Goal: Find specific page/section: Find specific page/section

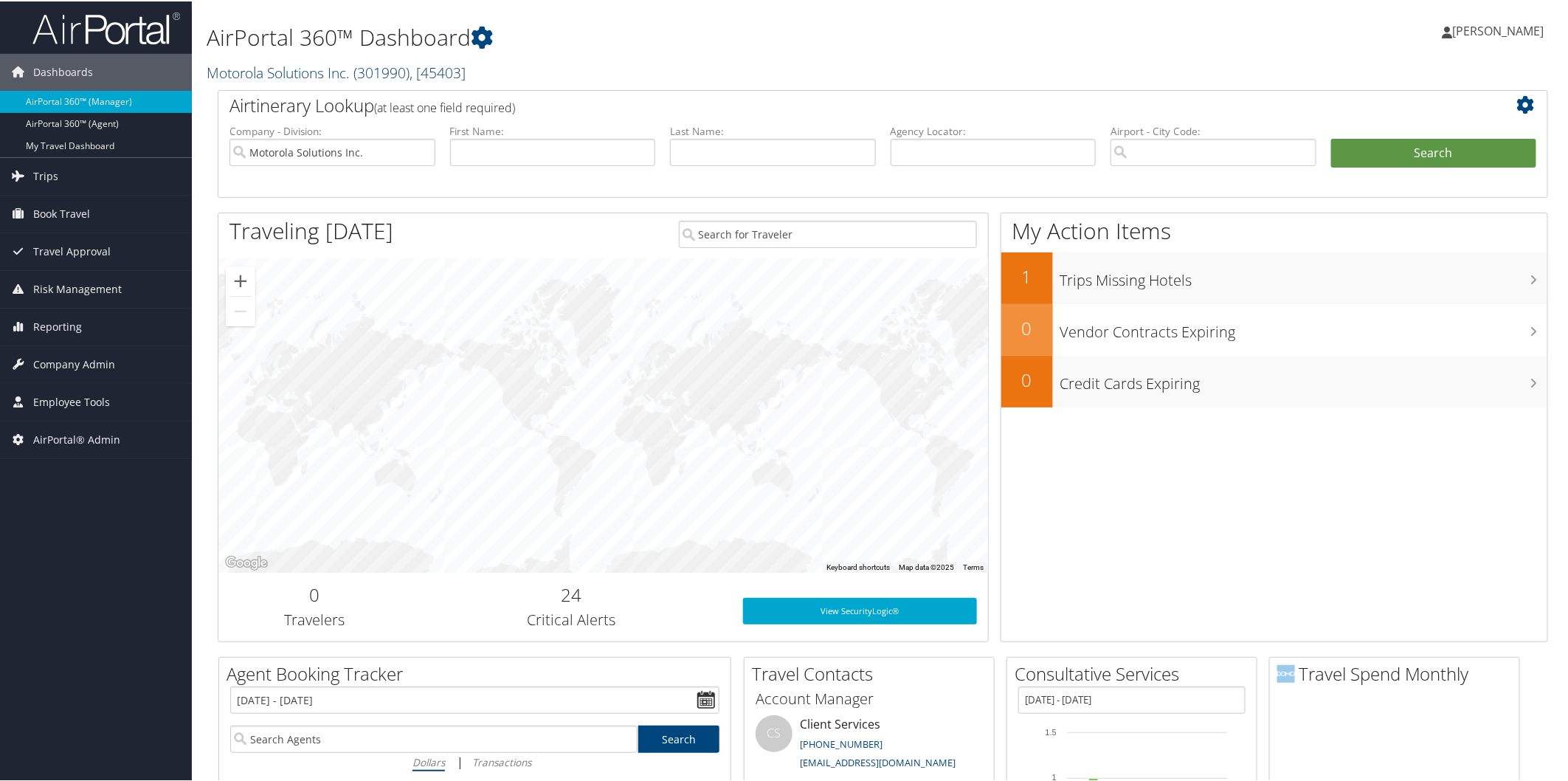
click at [328, 70] on link "Motorola Solutions Inc. ( 301990 ) , [ 45403 ]" at bounding box center [336, 71] width 259 height 20
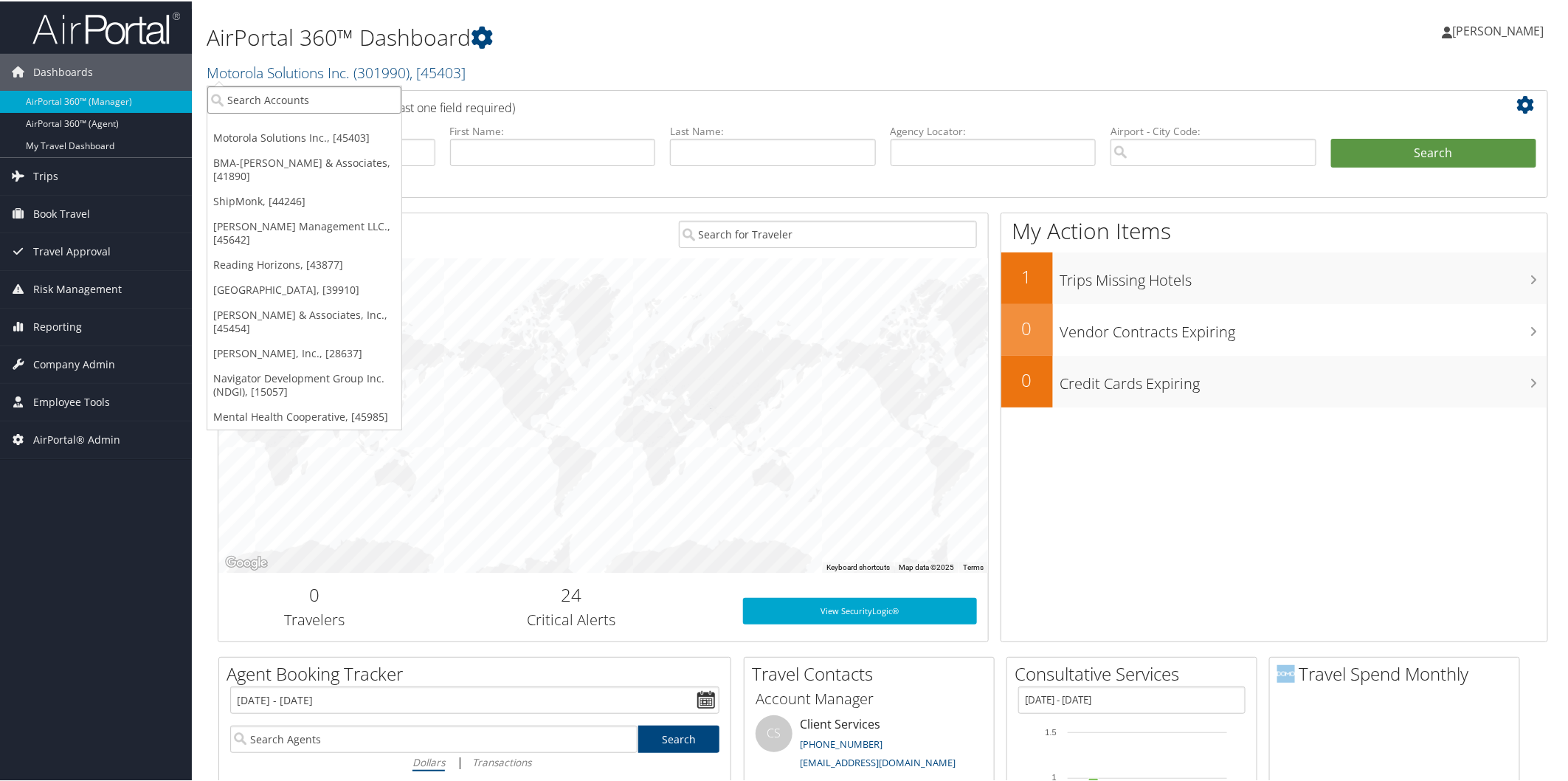
click at [313, 89] on input "search" at bounding box center [304, 99] width 194 height 27
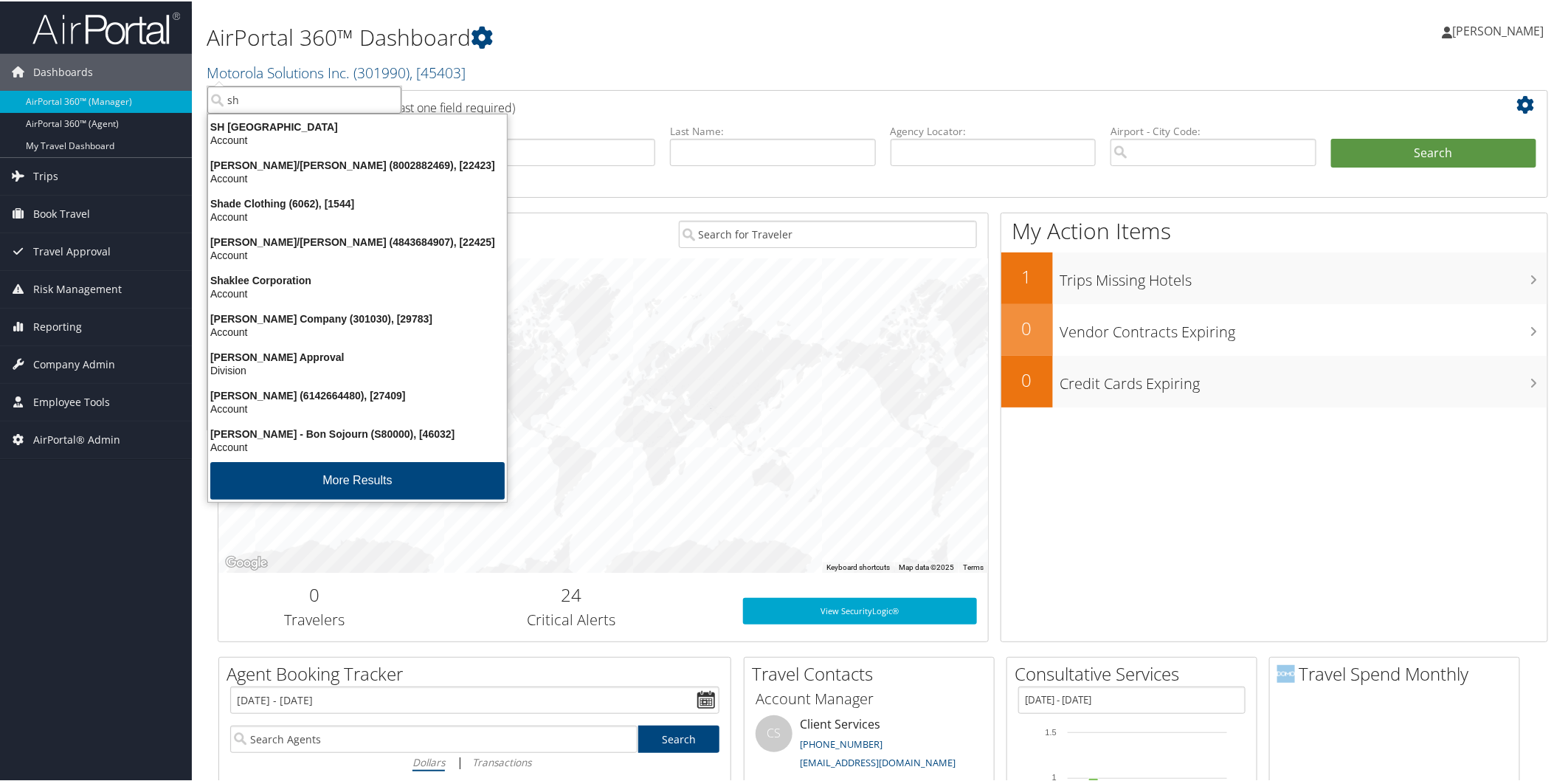
type input "shc"
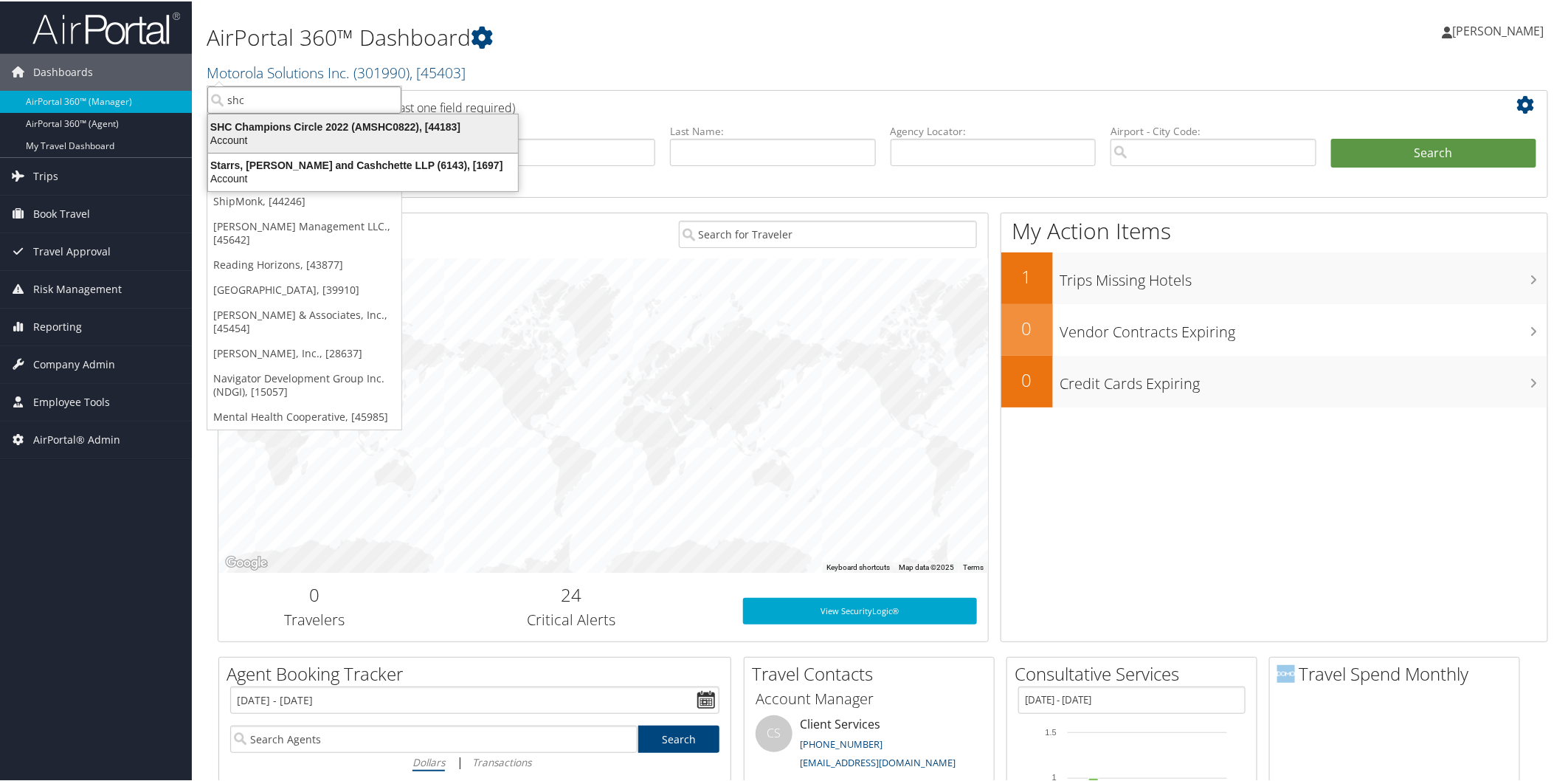
click at [342, 128] on div "SHC Champions Circle 2022 (AMSHC0822), [44183]" at bounding box center [363, 125] width 327 height 14
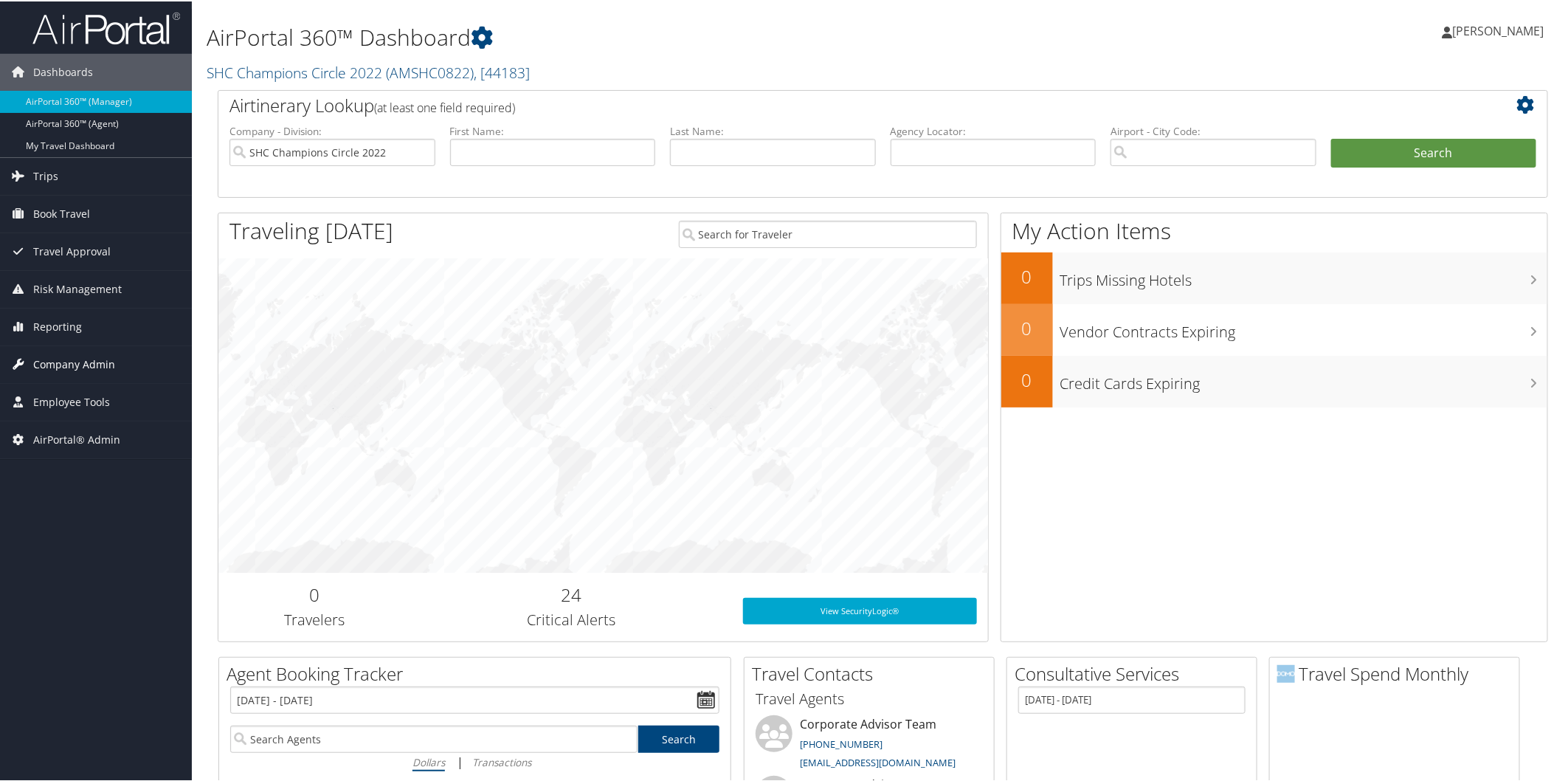
click at [108, 362] on span "Company Admin" at bounding box center [74, 363] width 82 height 37
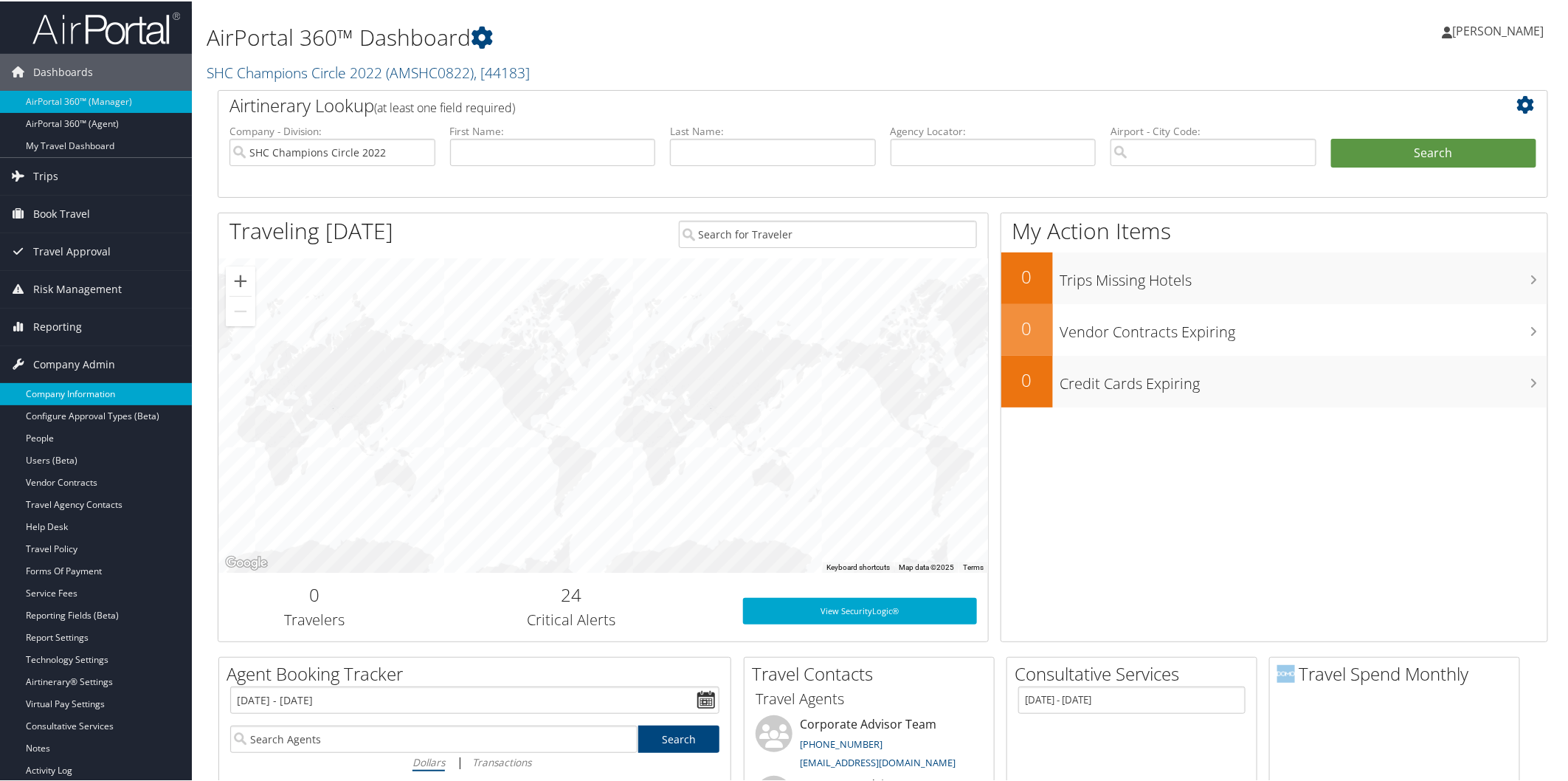
click at [82, 391] on link "Company Information" at bounding box center [96, 392] width 192 height 22
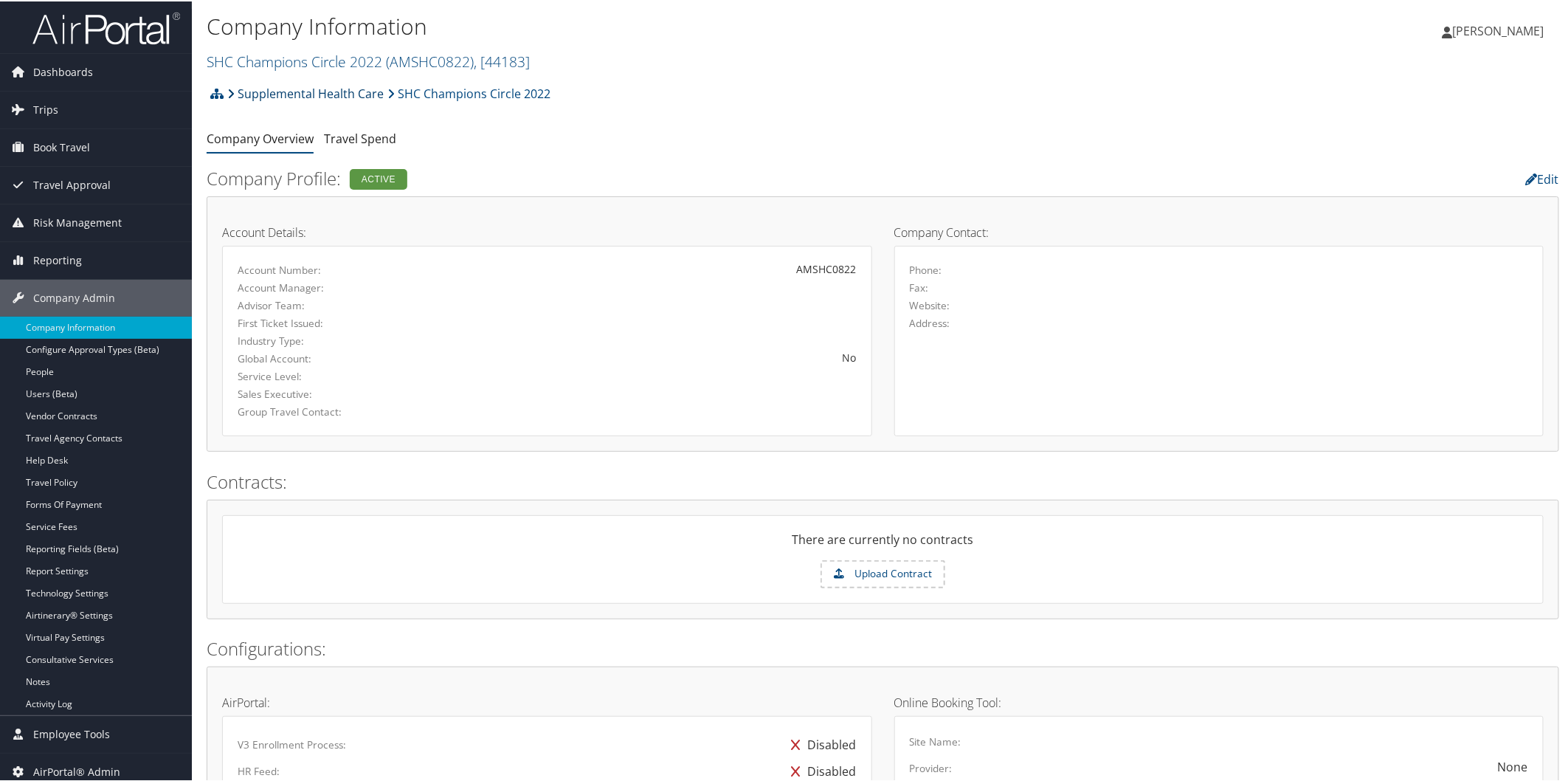
click at [346, 90] on link "Supplemental Health Care" at bounding box center [305, 92] width 156 height 29
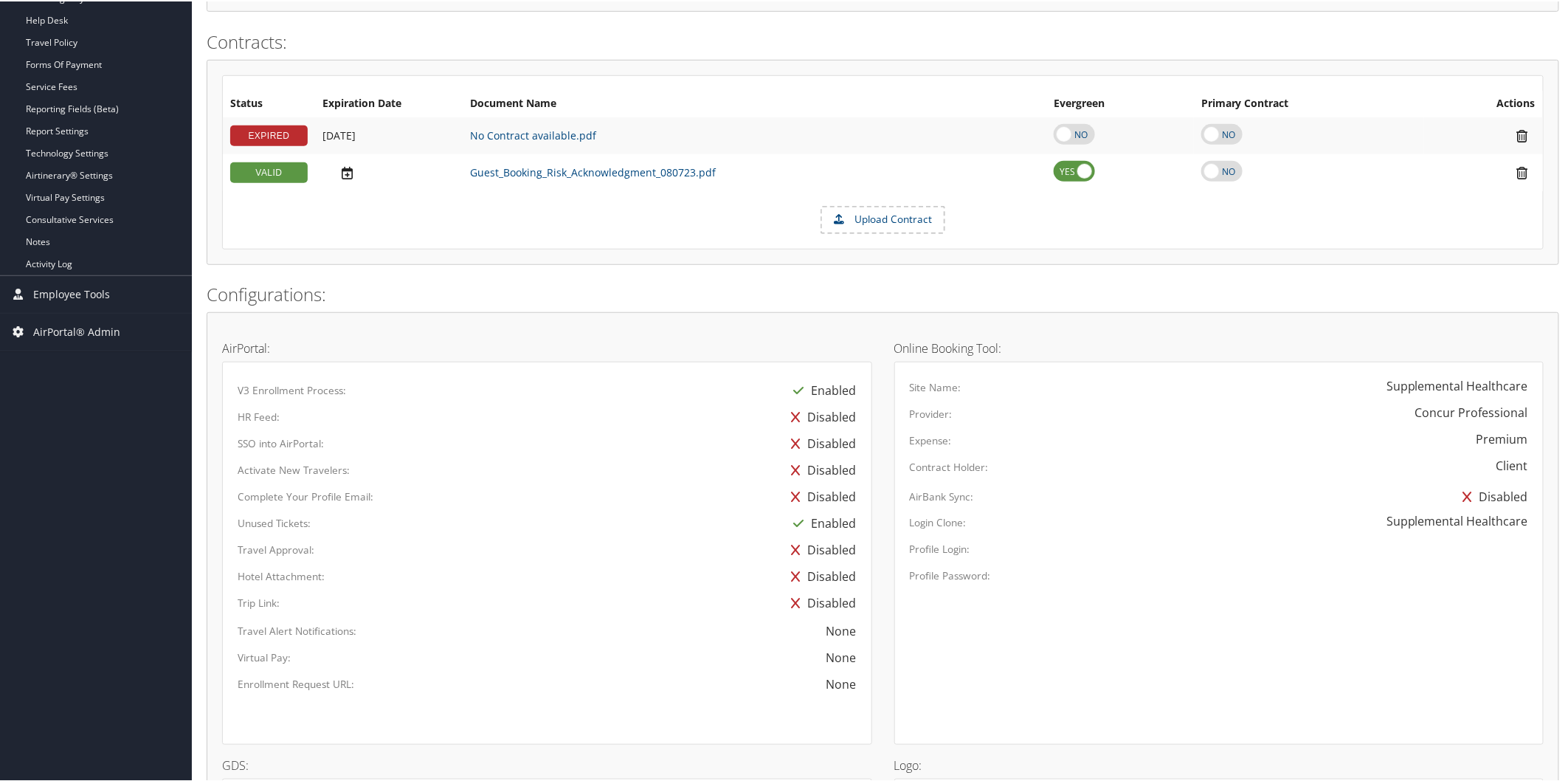
scroll to position [491, 0]
